Goal: Book appointment/travel/reservation

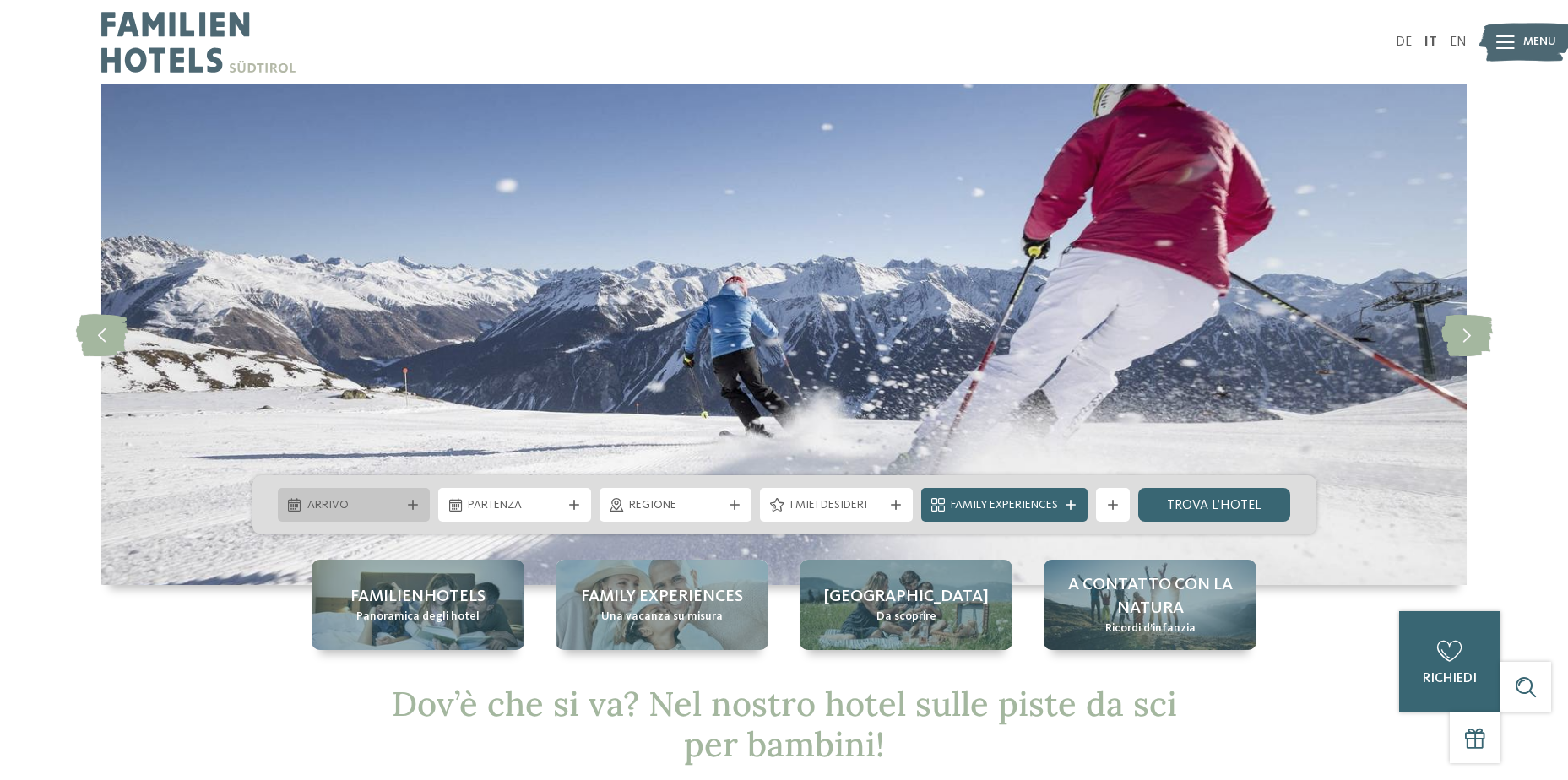
click at [347, 507] on span "Arrivo" at bounding box center [354, 505] width 94 height 17
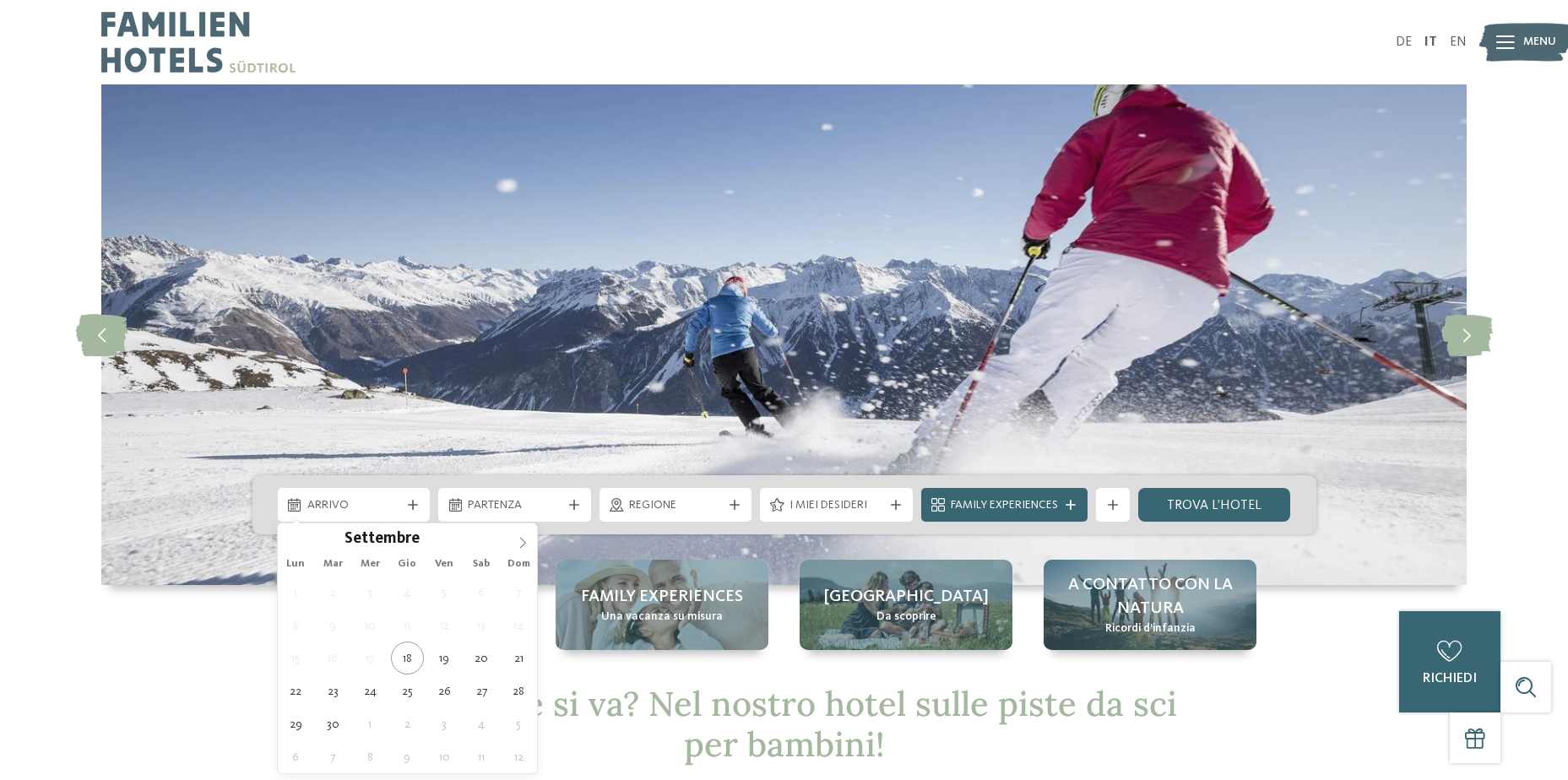
click at [525, 539] on icon at bounding box center [522, 542] width 11 height 11
click at [523, 539] on icon at bounding box center [522, 542] width 11 height 11
type div "[DATE]"
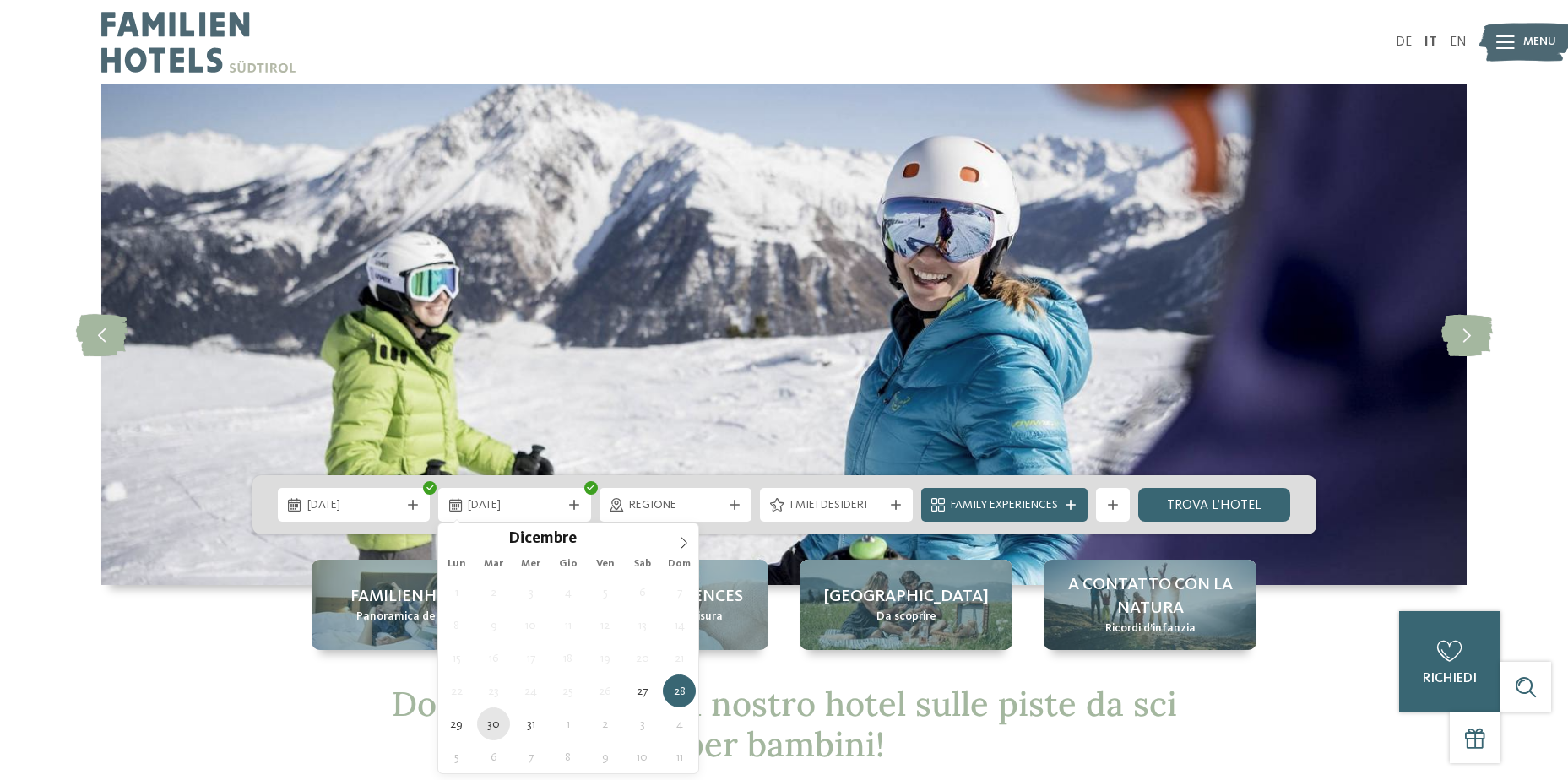
type div "[DATE]"
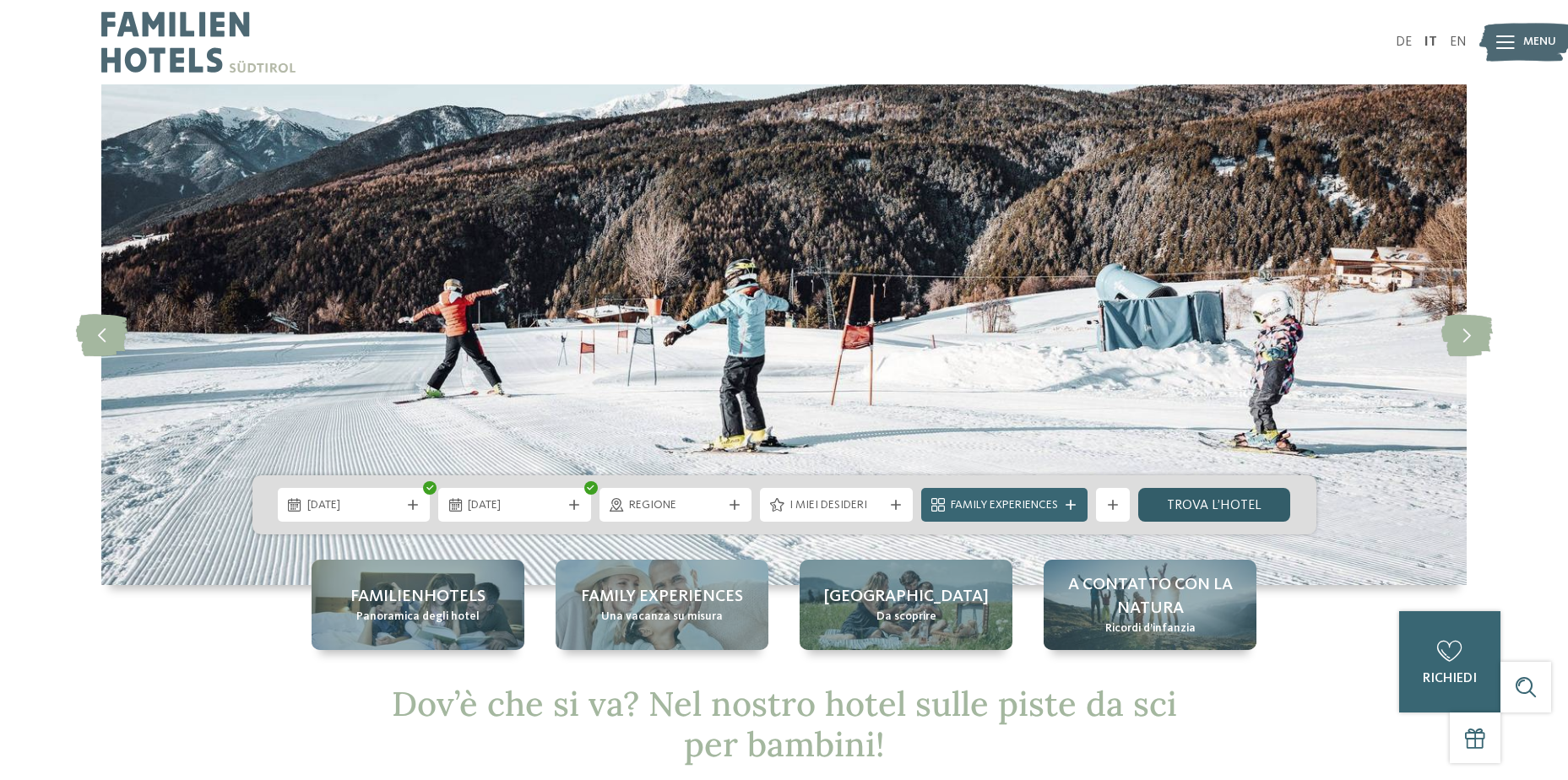
click at [1195, 505] on link "trova l’hotel" at bounding box center [1214, 504] width 153 height 33
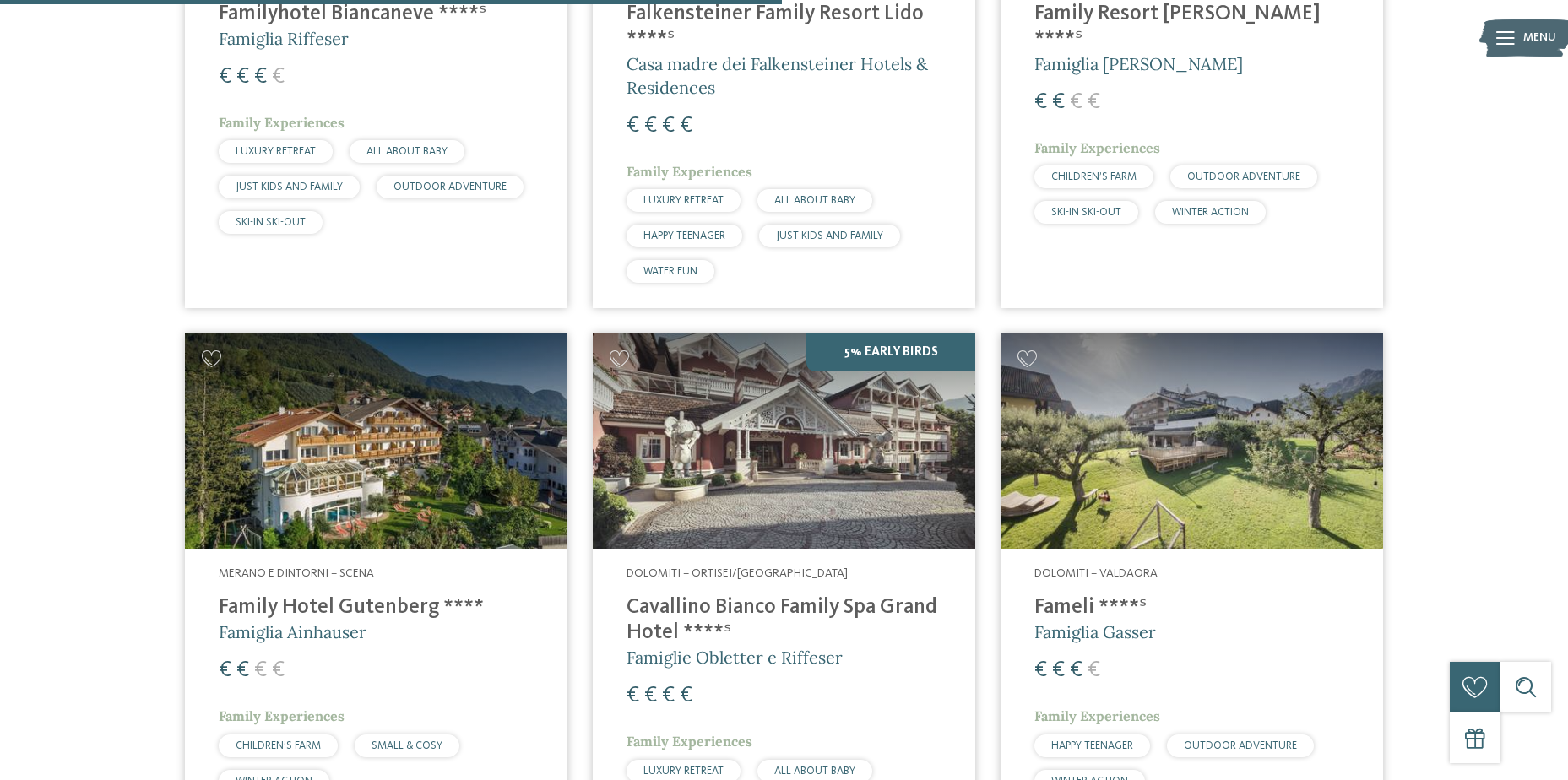
scroll to position [2102, 0]
